Goal: Task Accomplishment & Management: Use online tool/utility

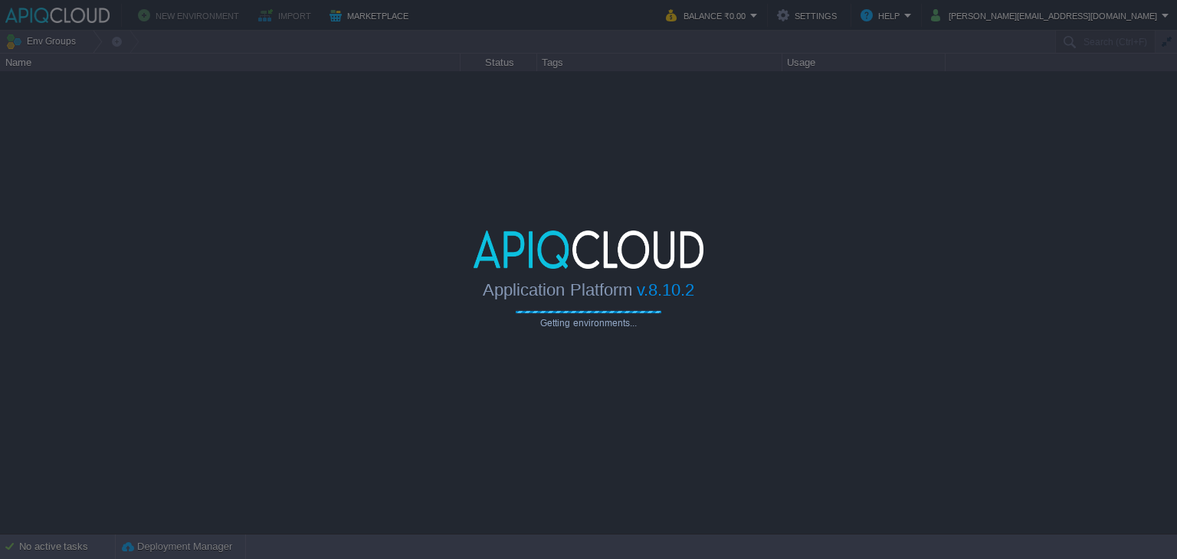
type input "Search (Ctrl+F)"
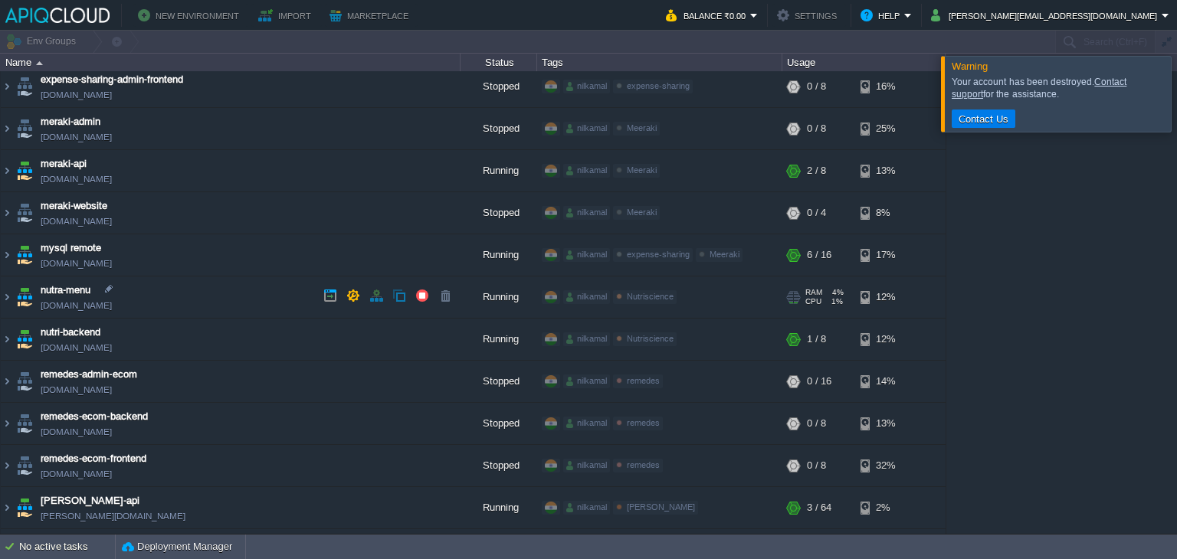
click at [178, 295] on td "nutra-menu [DOMAIN_NAME]" at bounding box center [231, 298] width 460 height 42
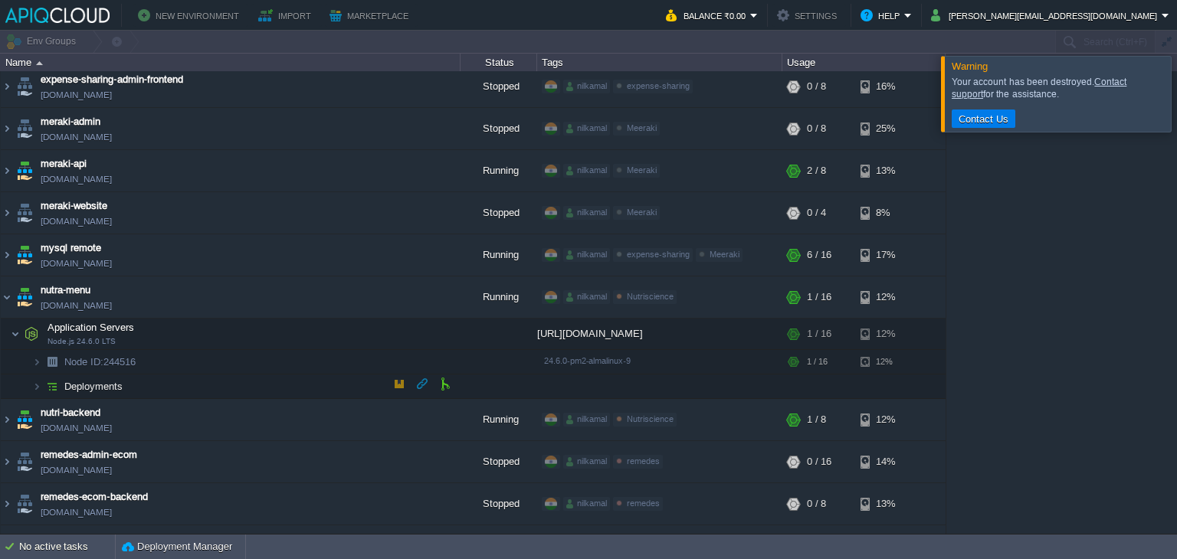
click at [123, 384] on span "Deployments" at bounding box center [94, 386] width 62 height 13
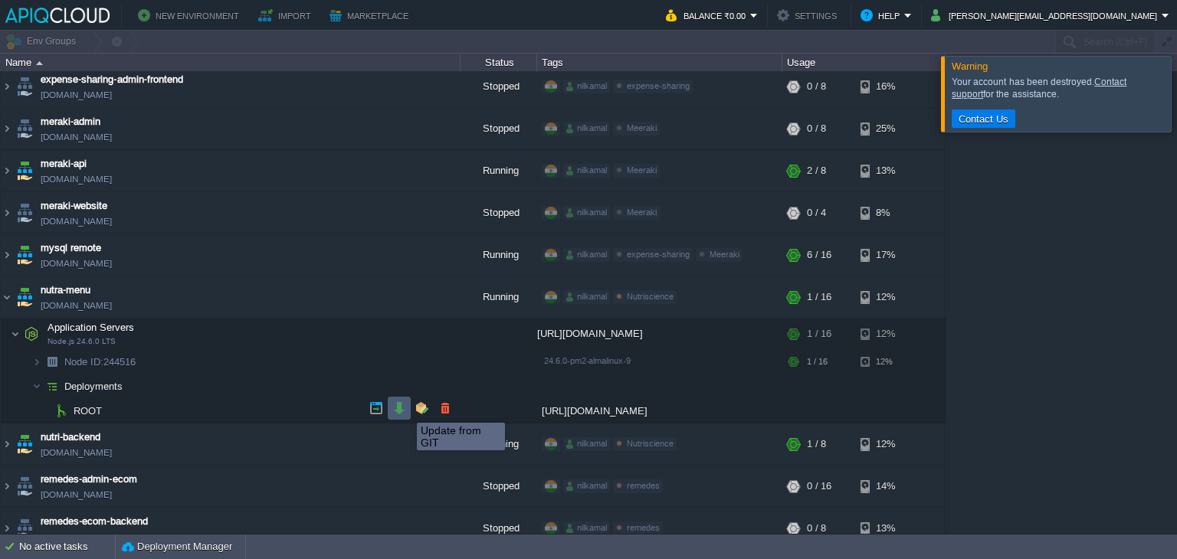
click at [400, 408] on button "button" at bounding box center [399, 408] width 14 height 14
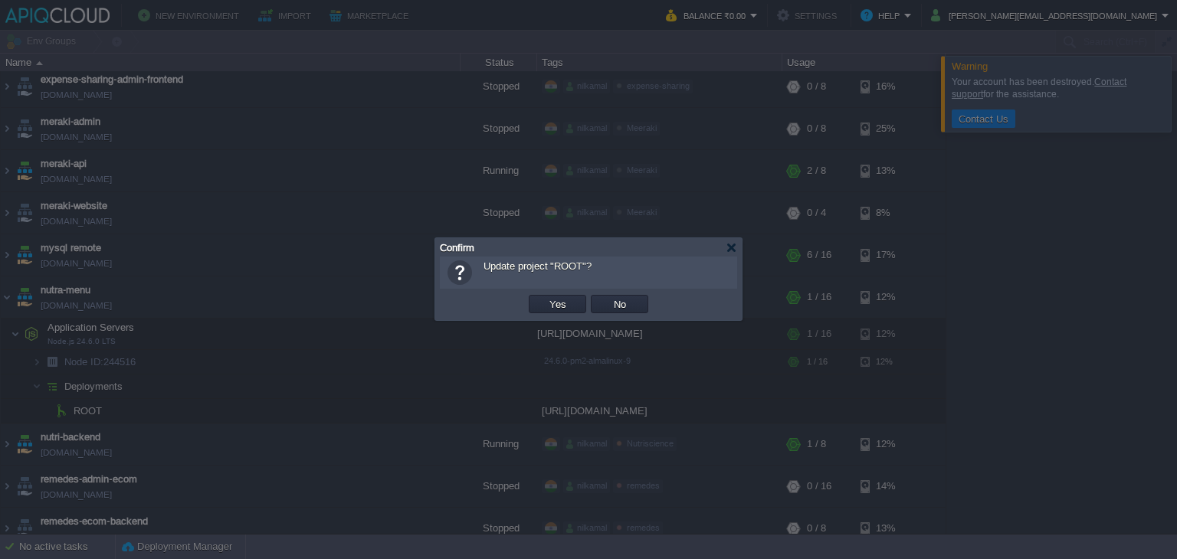
click at [553, 310] on button "Yes" at bounding box center [558, 304] width 26 height 14
click at [555, 306] on div "nilkamal Nutriscience Edit" at bounding box center [659, 298] width 240 height 43
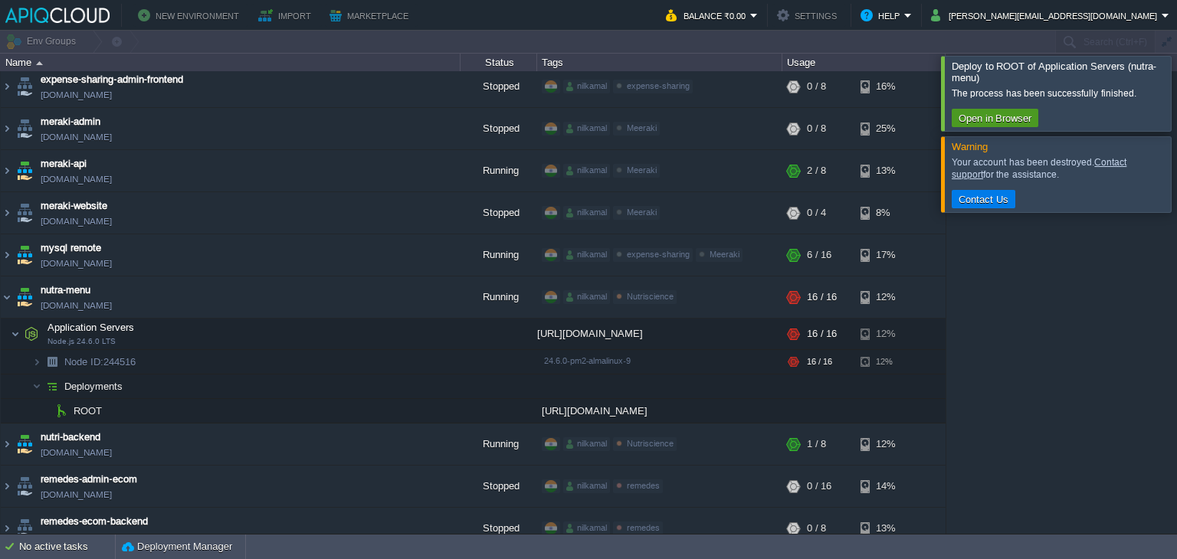
click at [991, 114] on button "Open in Browser" at bounding box center [995, 118] width 82 height 14
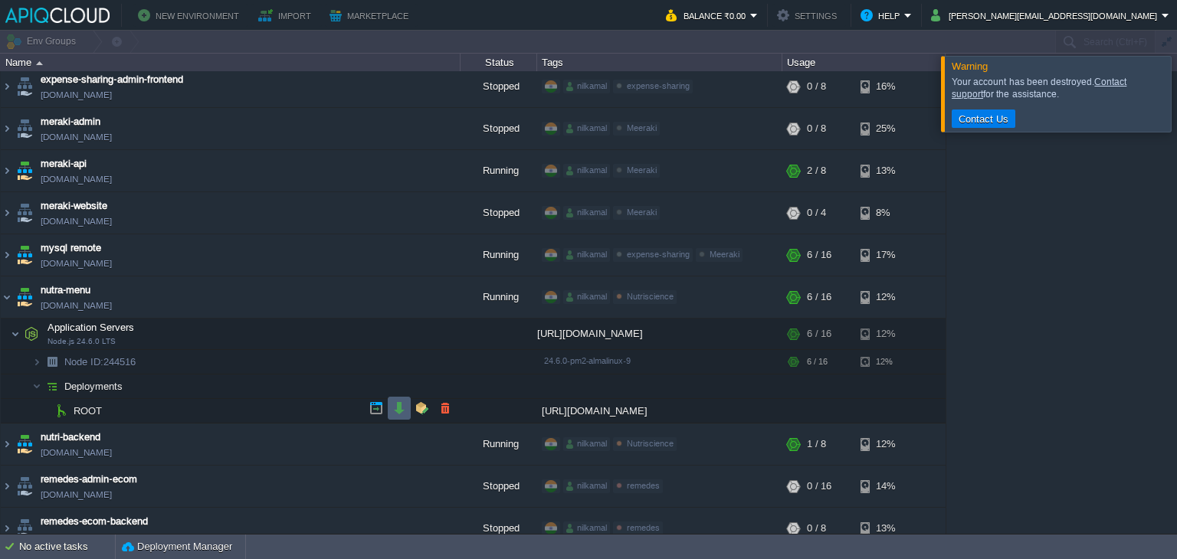
drag, startPoint x: 397, startPoint y: 414, endPoint x: 372, endPoint y: 332, distance: 85.6
click at [396, 414] on button "button" at bounding box center [399, 408] width 14 height 14
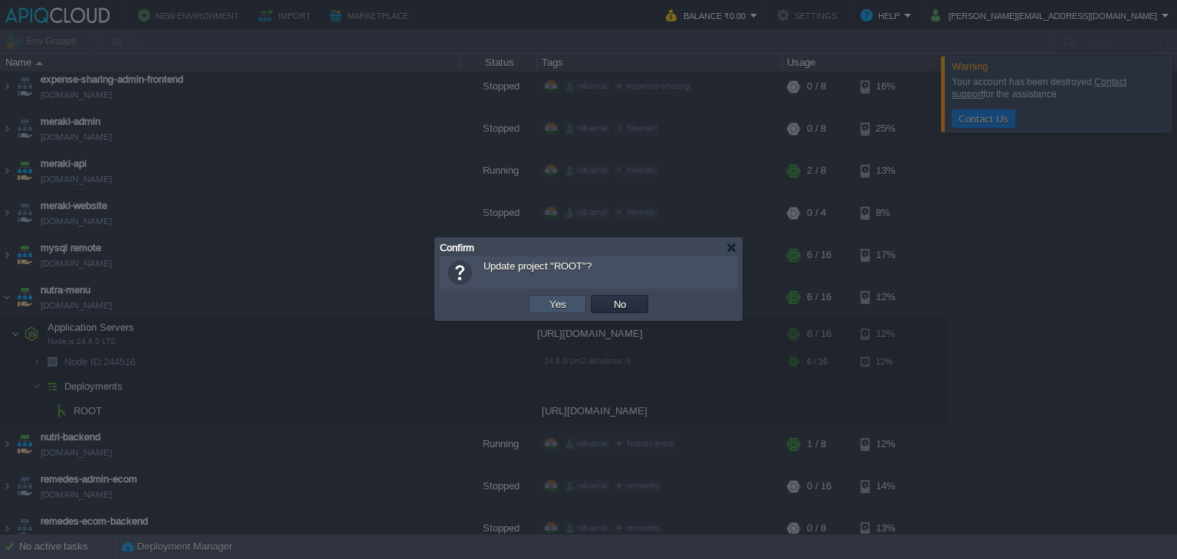
click at [561, 306] on button "Yes" at bounding box center [558, 304] width 26 height 14
